Goal: Information Seeking & Learning: Check status

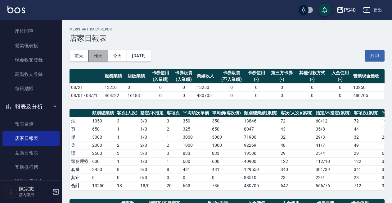
click at [98, 51] on button "昨天" at bounding box center [98, 55] width 19 height 11
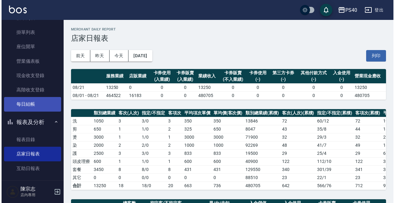
scroll to position [70, 0]
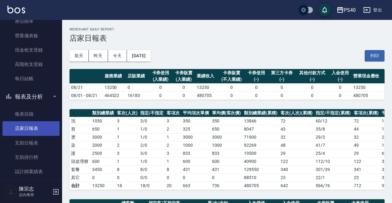
click at [34, 128] on link "店家日報表" at bounding box center [30, 128] width 57 height 14
click at [147, 61] on div "前天 昨天 今天 [DATE] 列印" at bounding box center [227, 56] width 315 height 26
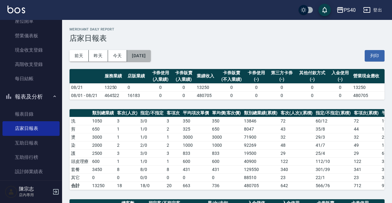
click at [150, 56] on button "[DATE]" at bounding box center [139, 55] width 24 height 11
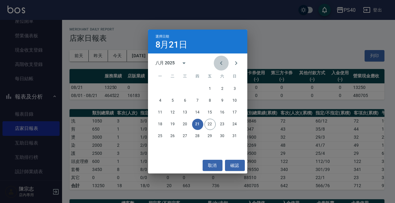
click at [218, 62] on icon "Previous month" at bounding box center [221, 62] width 7 height 7
click at [162, 122] on button "21" at bounding box center [160, 124] width 11 height 11
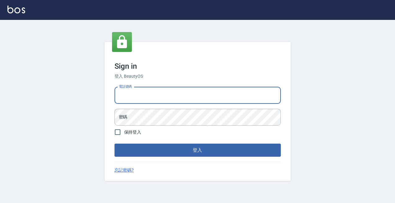
type input "0963001110"
click at [197, 150] on button "登入" at bounding box center [197, 149] width 166 height 13
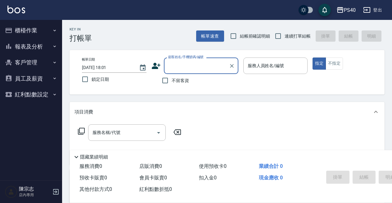
click at [27, 48] on button "報表及分析" at bounding box center [30, 46] width 57 height 16
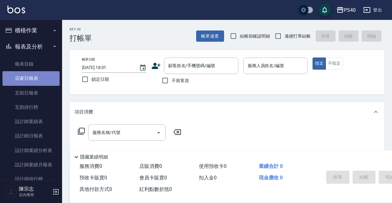
click at [35, 80] on link "店家日報表" at bounding box center [30, 78] width 57 height 14
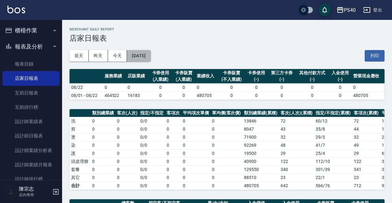
click at [144, 56] on button "2025/08/22" at bounding box center [139, 55] width 24 height 11
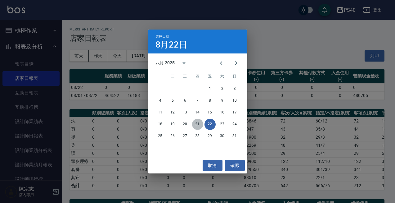
click at [201, 128] on button "21" at bounding box center [197, 124] width 11 height 11
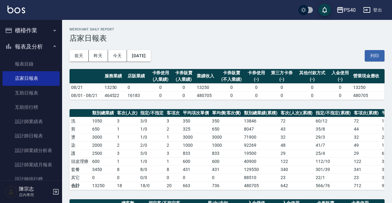
click at [150, 58] on button "[DATE]" at bounding box center [139, 55] width 24 height 11
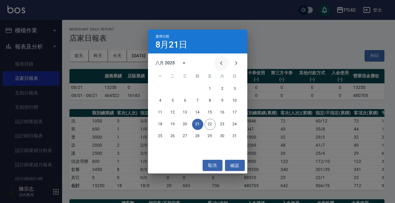
click at [222, 61] on icon "Previous month" at bounding box center [221, 62] width 7 height 7
click at [160, 123] on button "21" at bounding box center [160, 124] width 11 height 11
